Goal: Information Seeking & Learning: Find specific fact

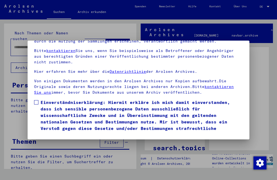
scroll to position [56, 0]
click at [38, 100] on span at bounding box center [36, 102] width 4 height 4
click at [57, 141] on button "Ich stimme zu" at bounding box center [54, 146] width 41 height 10
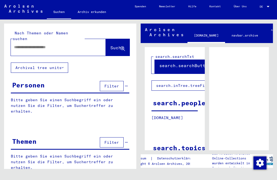
click at [114, 45] on span "Suche" at bounding box center [117, 47] width 14 height 5
click at [48, 44] on input "text" at bounding box center [53, 47] width 79 height 6
type input "*********"
click at [112, 45] on span "Suche" at bounding box center [117, 47] width 14 height 5
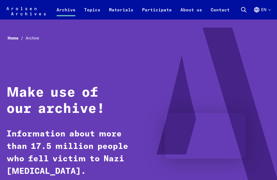
scroll to position [362, 0]
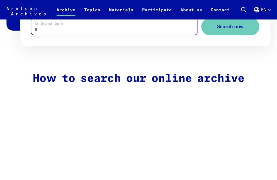
click at [61, 24] on input "Search term" at bounding box center [114, 26] width 166 height 17
type input "*********"
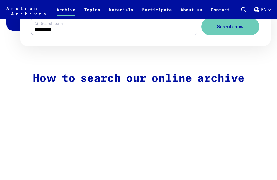
click at [233, 25] on span "Search now" at bounding box center [230, 27] width 27 height 6
